Goal: Transaction & Acquisition: Download file/media

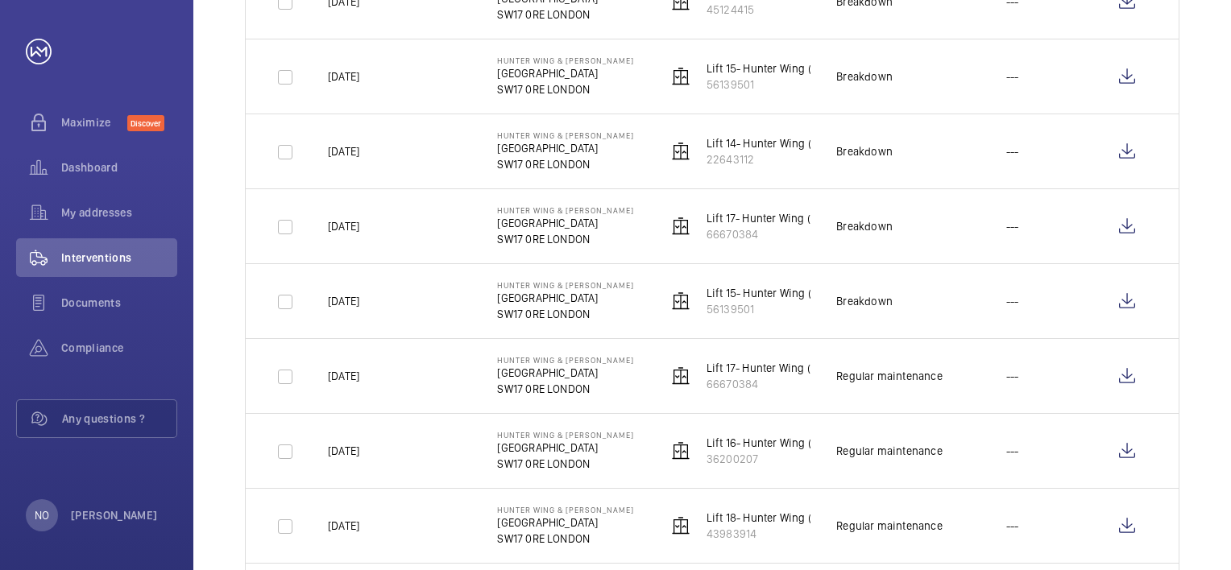
scroll to position [1289, 0]
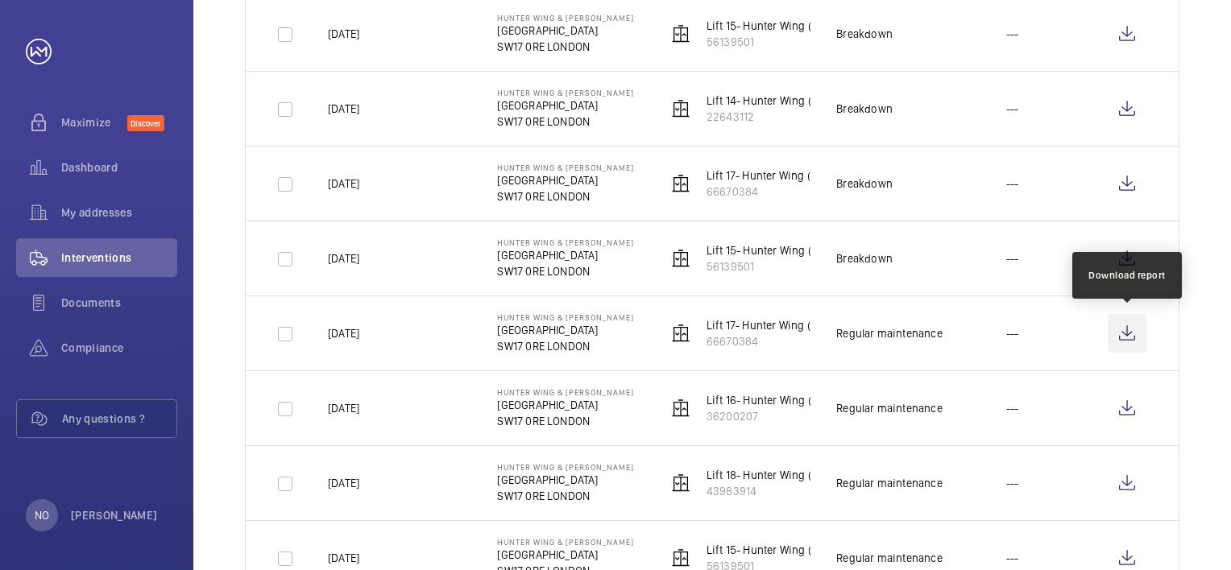
click at [1132, 322] on wm-front-icon-button at bounding box center [1126, 333] width 39 height 39
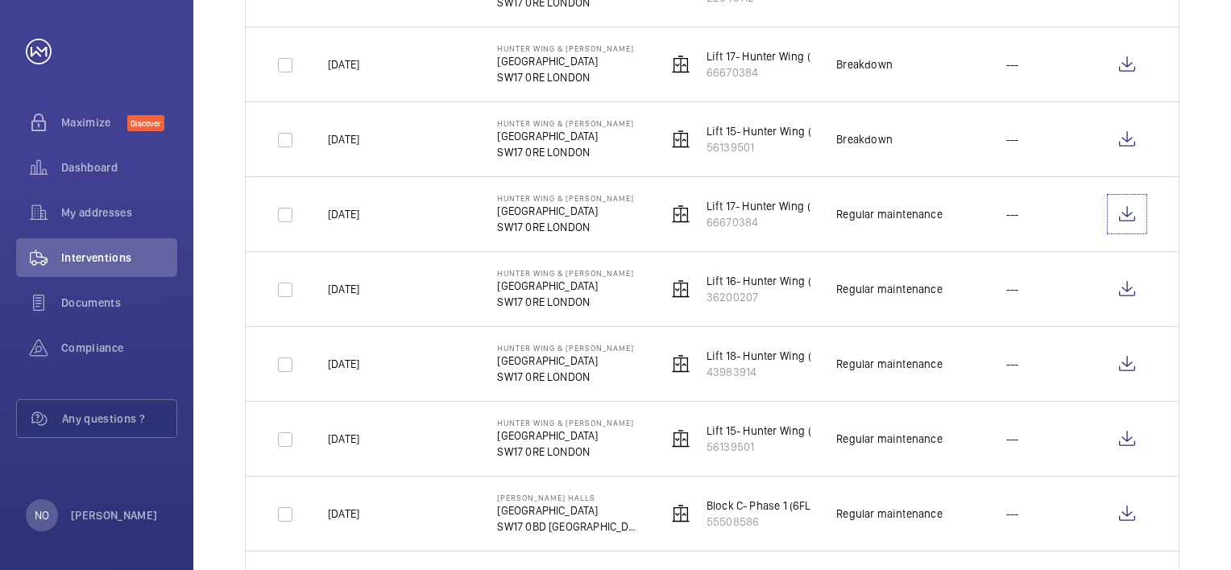
scroll to position [1369, 0]
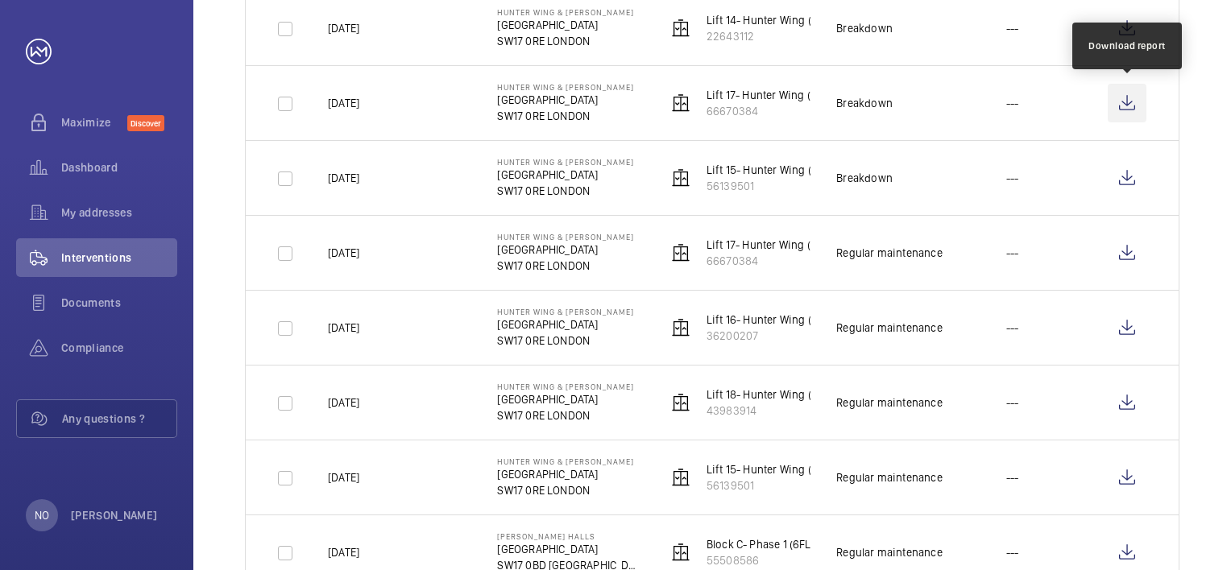
click at [1137, 100] on wm-front-icon-button at bounding box center [1126, 103] width 39 height 39
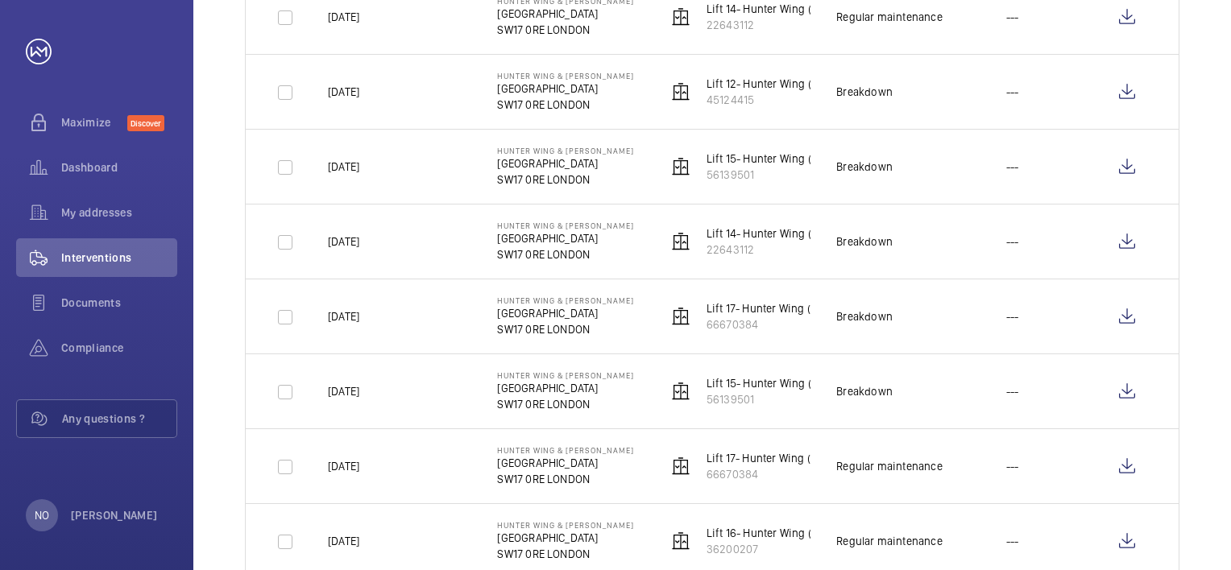
scroll to position [1128, 0]
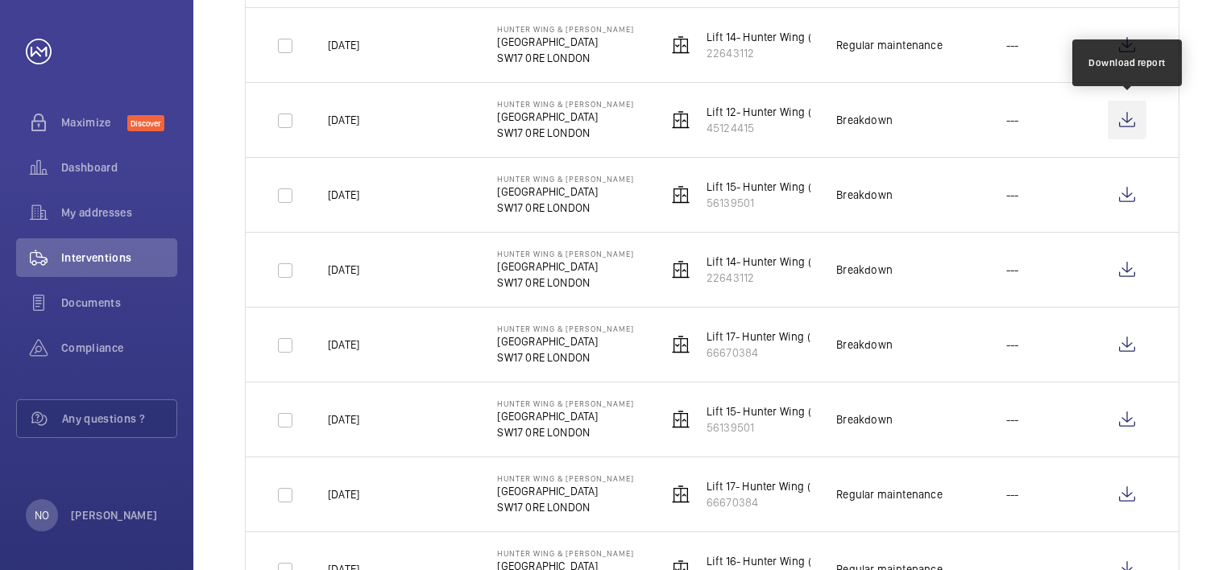
click at [1132, 116] on wm-front-icon-button at bounding box center [1126, 120] width 39 height 39
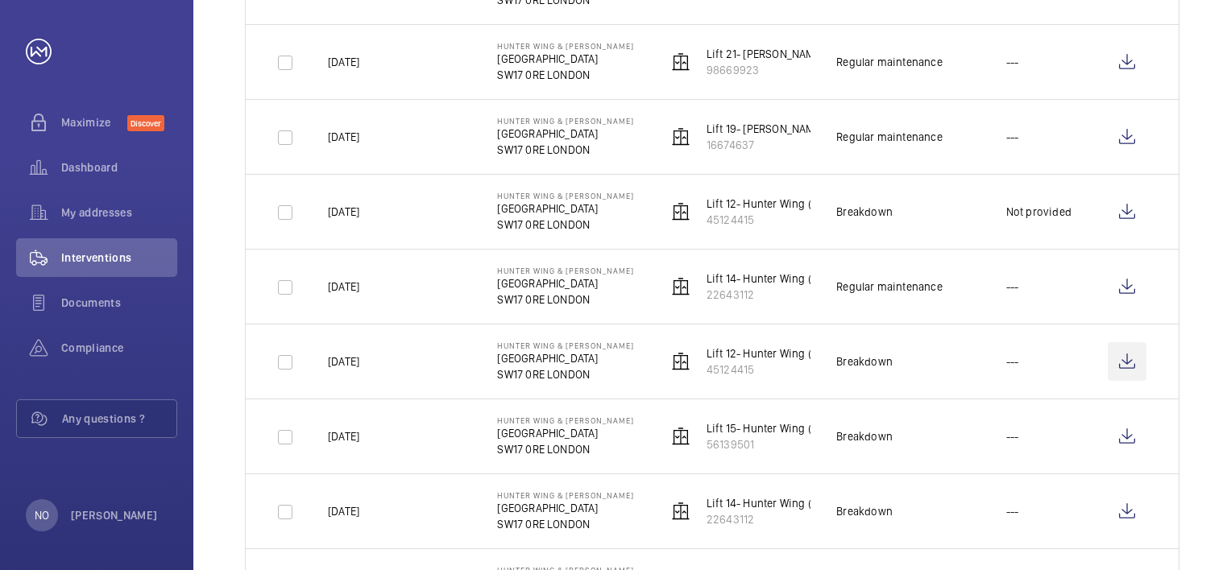
scroll to position [967, 0]
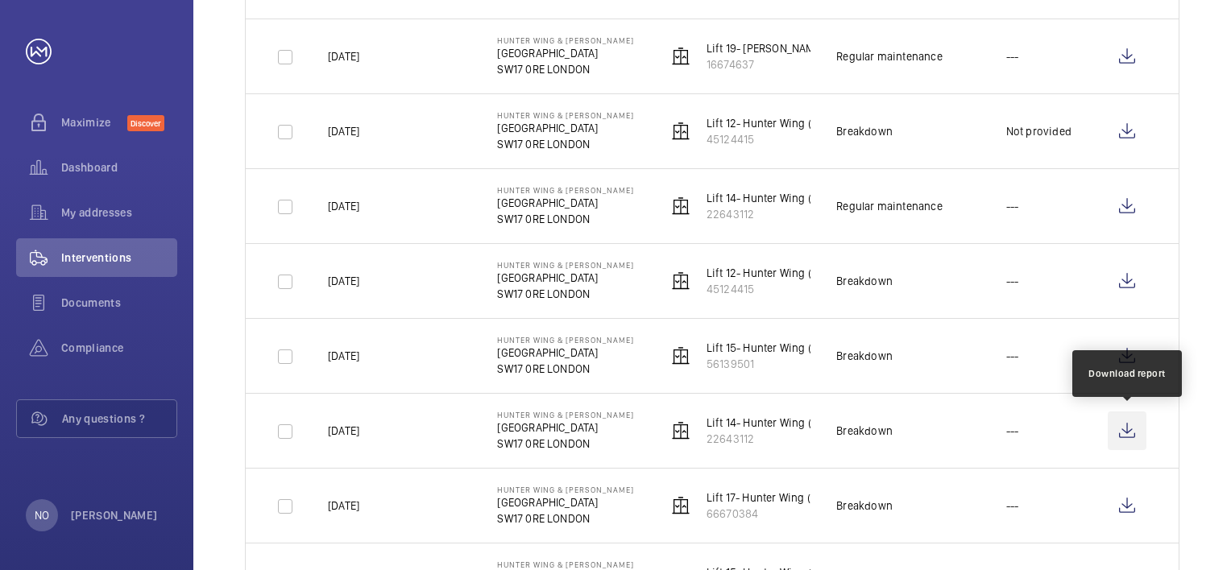
click at [1116, 424] on wm-front-icon-button at bounding box center [1126, 431] width 39 height 39
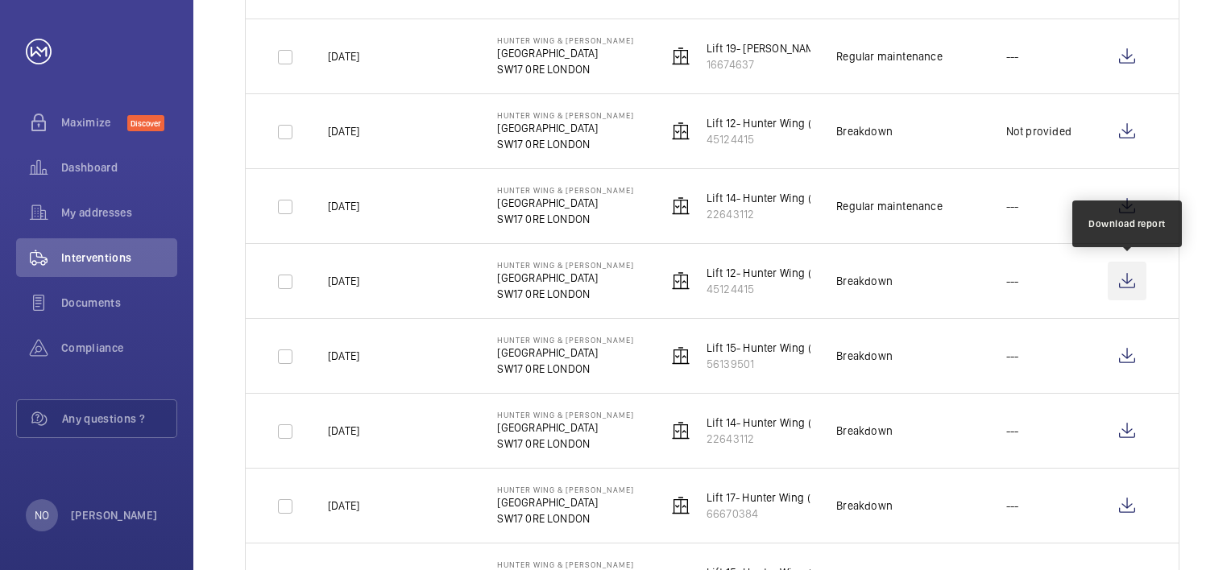
click at [1116, 271] on wm-front-icon-button at bounding box center [1126, 281] width 39 height 39
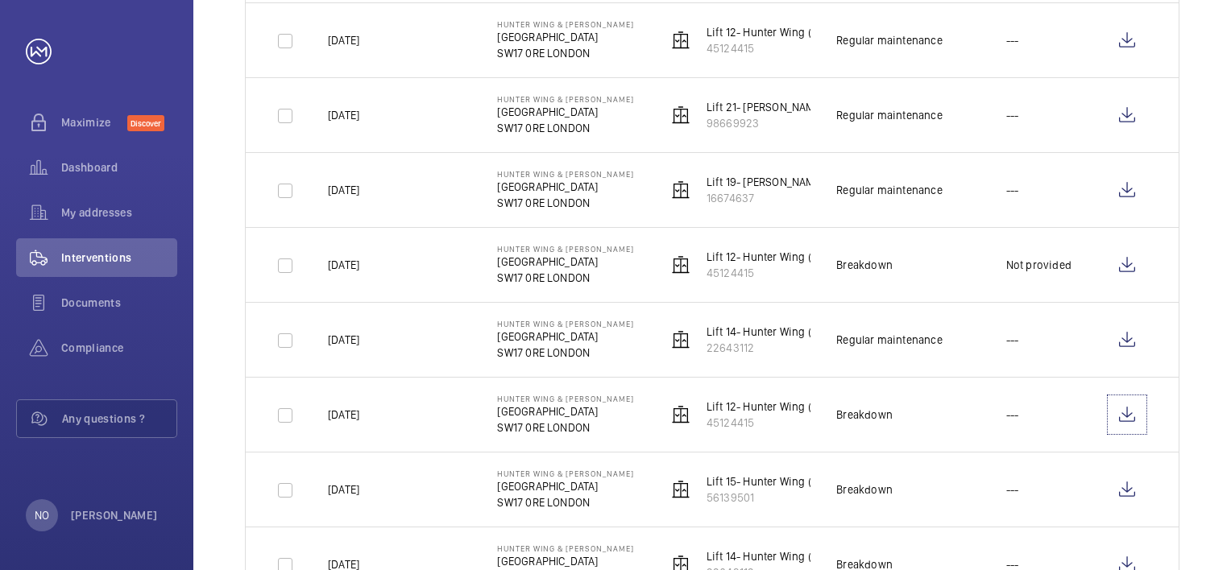
scroll to position [805, 0]
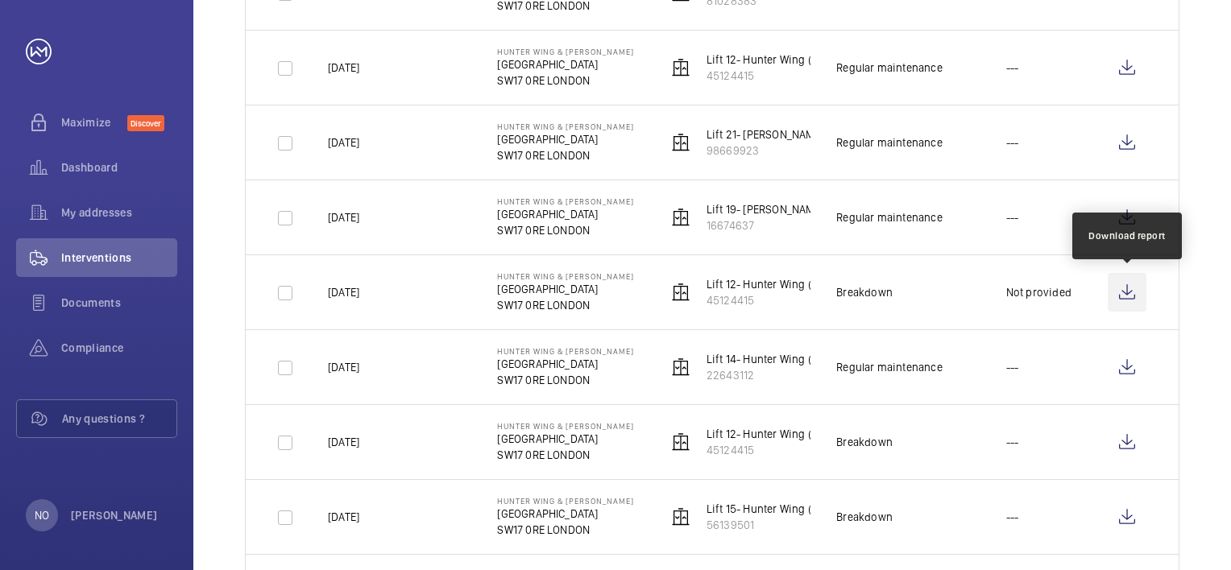
click at [1118, 286] on wm-front-icon-button at bounding box center [1126, 292] width 39 height 39
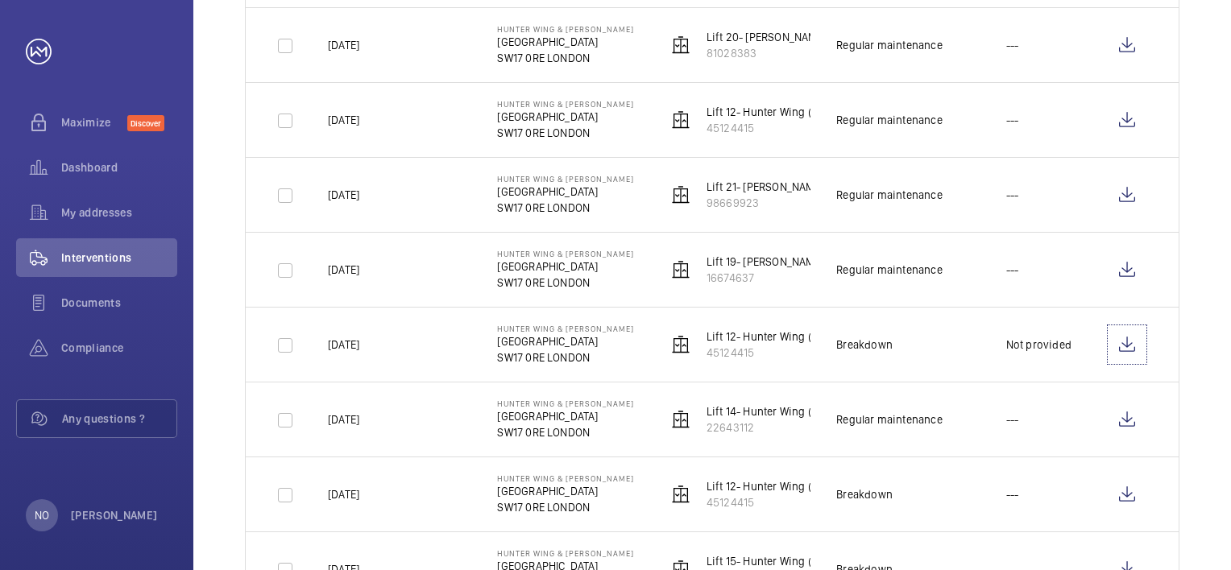
scroll to position [725, 0]
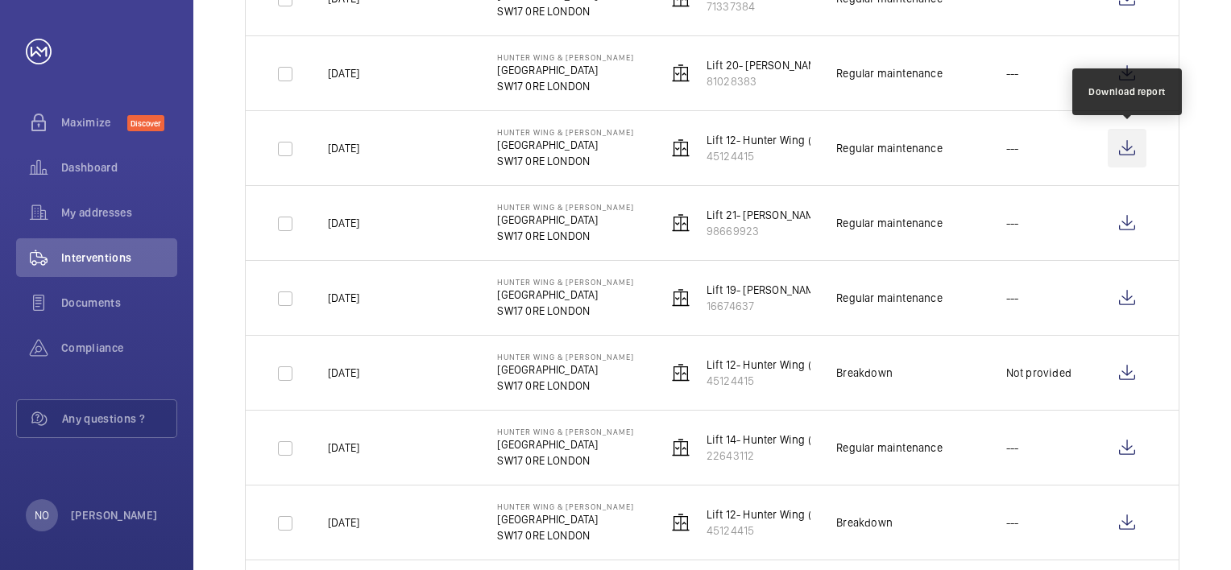
click at [1120, 148] on wm-front-icon-button at bounding box center [1126, 148] width 39 height 39
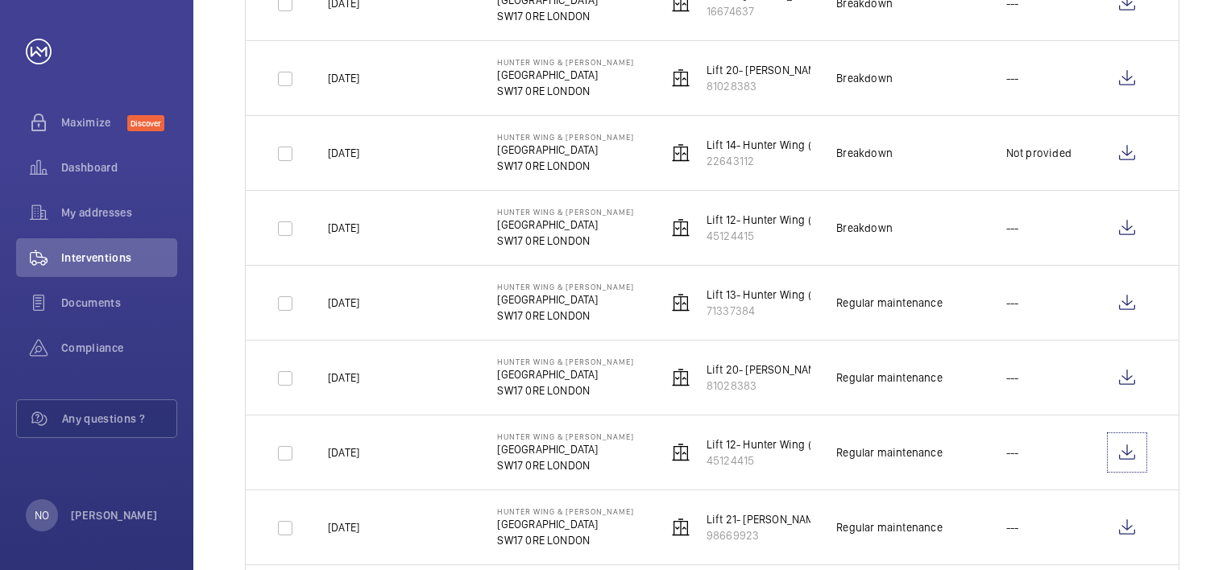
scroll to position [403, 0]
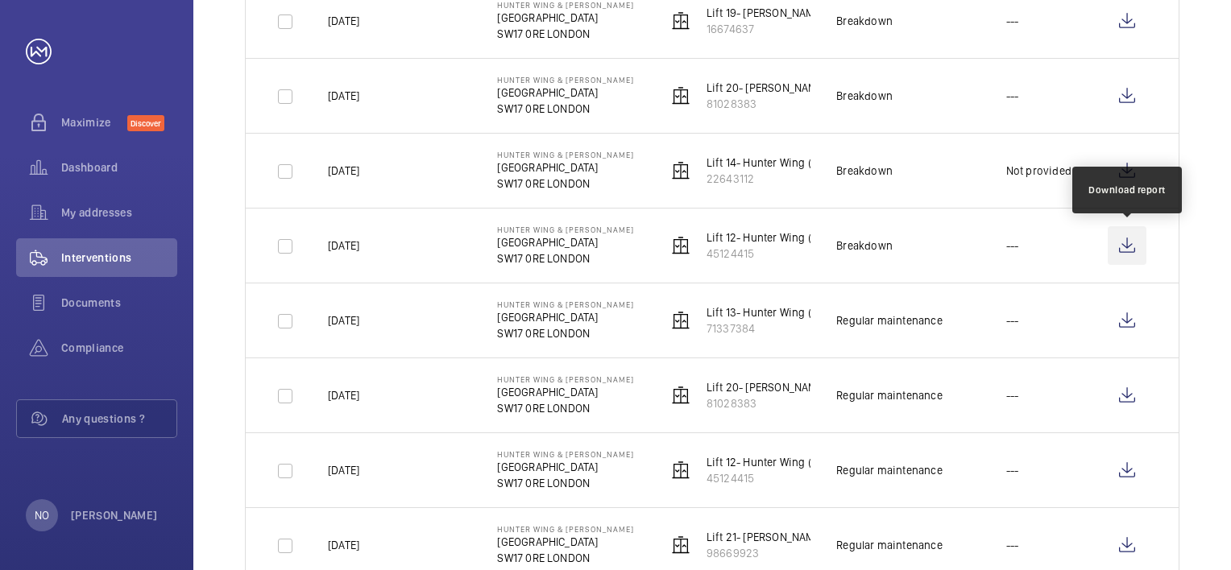
click at [1128, 241] on wm-front-icon-button at bounding box center [1126, 245] width 39 height 39
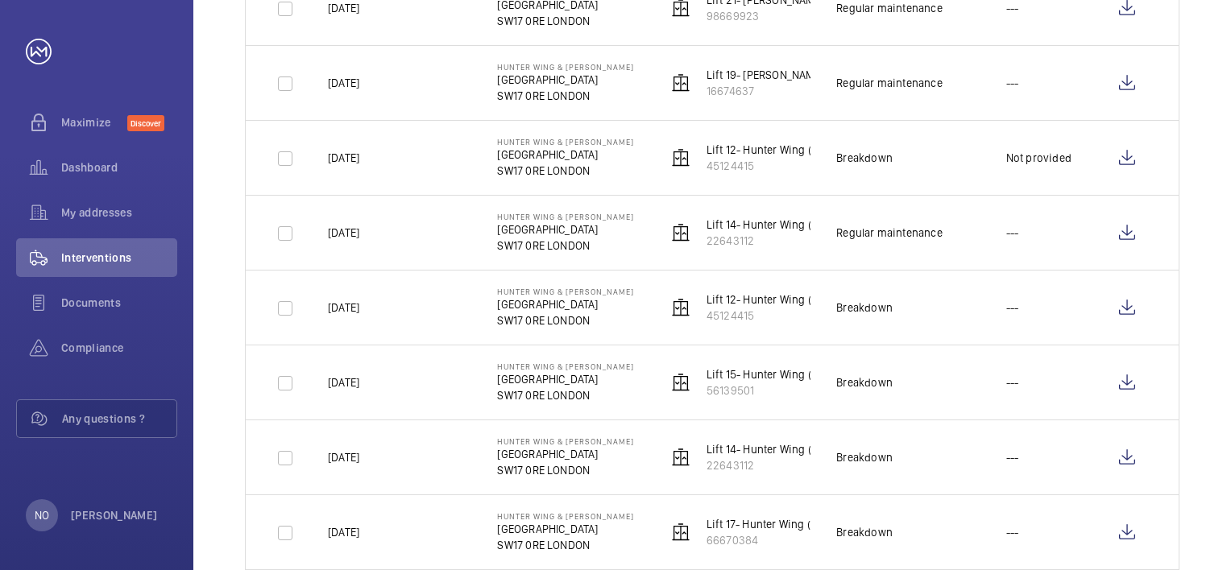
scroll to position [1047, 0]
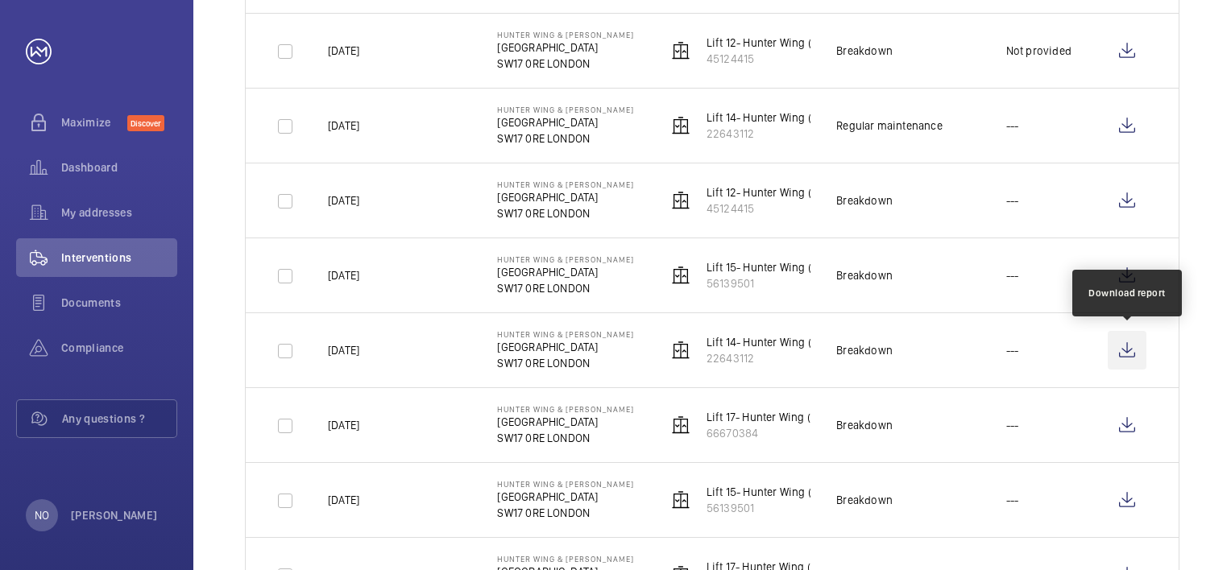
click at [1138, 348] on wm-front-icon-button at bounding box center [1126, 350] width 39 height 39
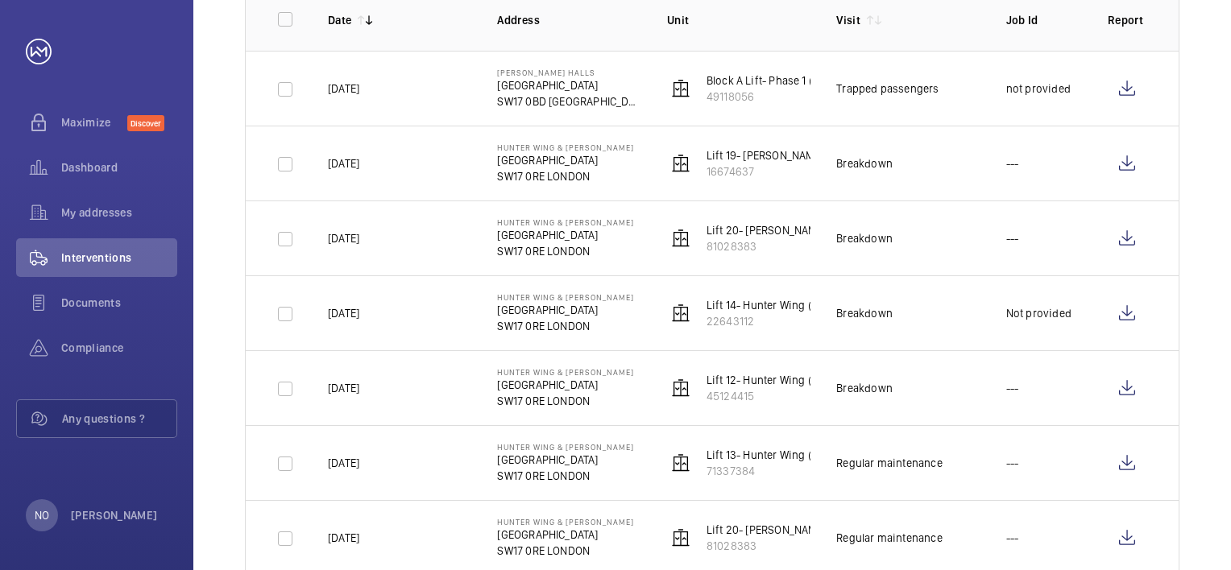
scroll to position [242, 0]
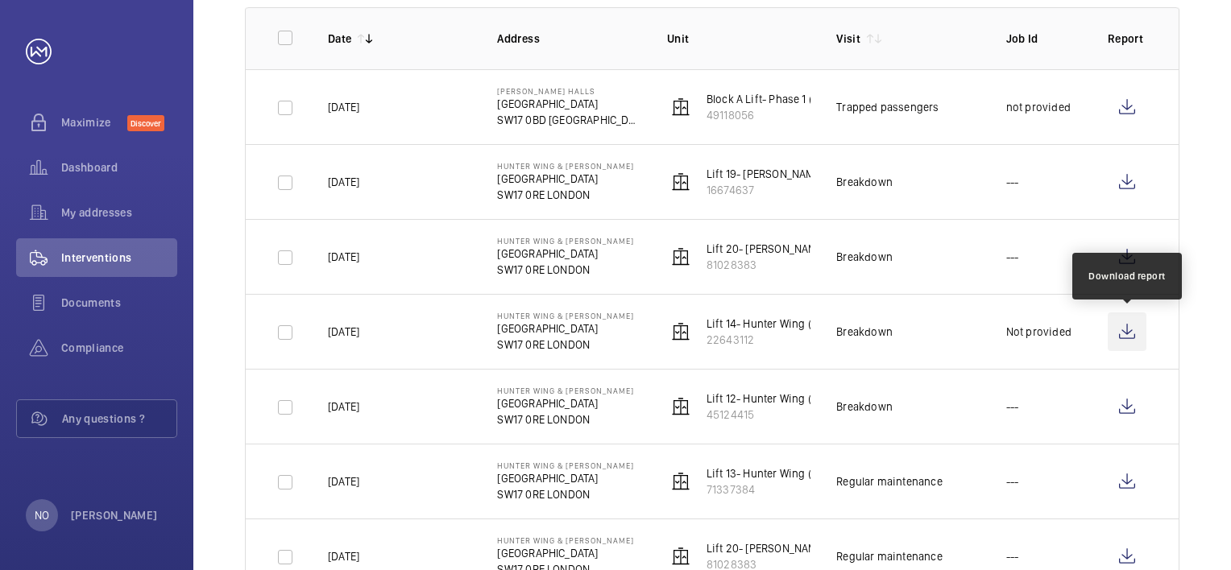
click at [1119, 332] on wm-front-icon-button at bounding box center [1126, 332] width 39 height 39
